Goal: Transaction & Acquisition: Subscribe to service/newsletter

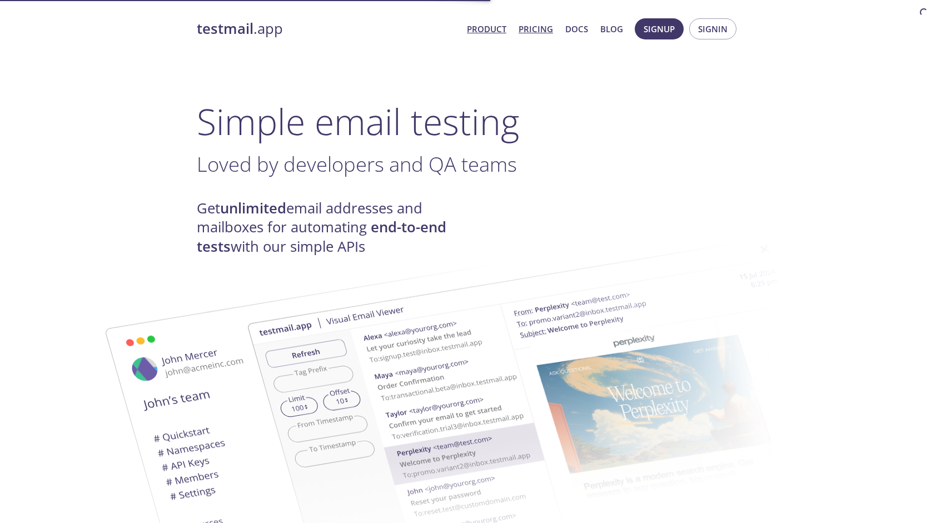
click at [536, 31] on link "Pricing" at bounding box center [536, 29] width 34 height 14
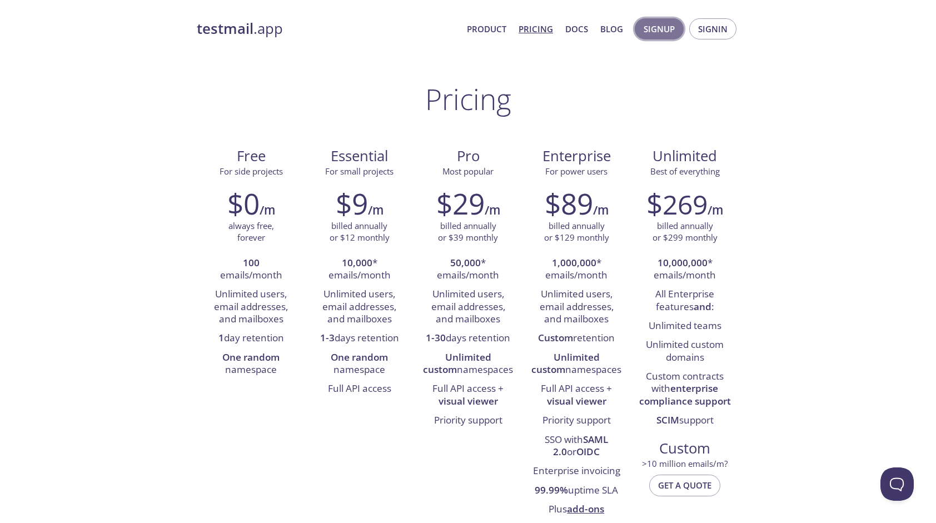
click at [661, 22] on span "Signup" at bounding box center [659, 29] width 31 height 14
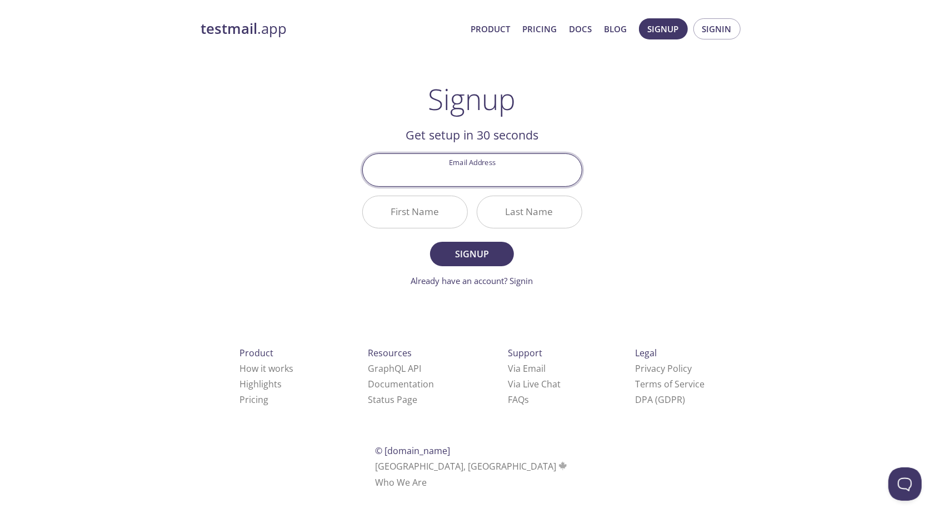
paste input "[EMAIL_ADDRESS][DOMAIN_NAME]"
type input "[EMAIL_ADDRESS][DOMAIN_NAME]"
click at [430, 242] on button "Signup" at bounding box center [471, 254] width 83 height 24
click at [324, 251] on div "testmail .app Product Pricing Docs Blog Signup Signin Signup Get setup in 30 se…" at bounding box center [472, 266] width 569 height 510
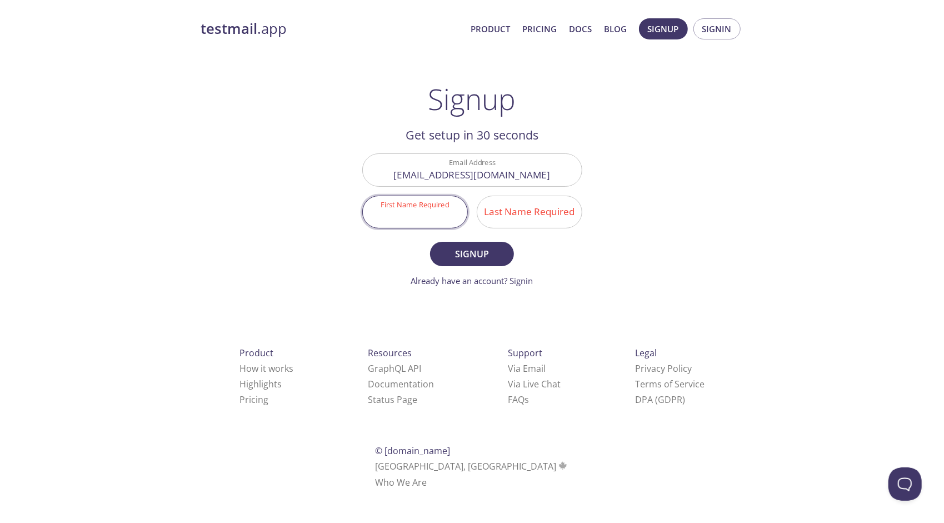
click at [425, 214] on input "First Name Required" at bounding box center [415, 212] width 104 height 32
type input "Aslvbn"
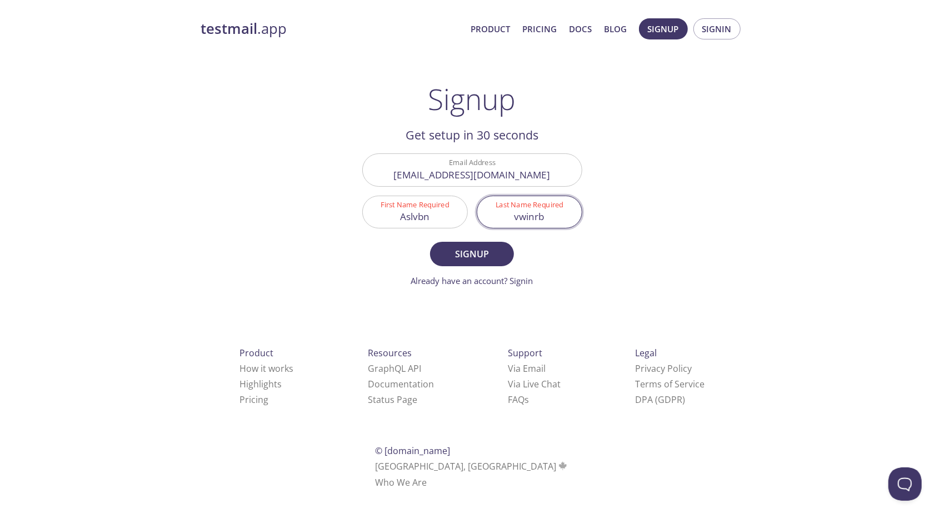
type input "vwinrb"
click at [430, 242] on button "Signup" at bounding box center [471, 254] width 83 height 24
